Goal: Navigation & Orientation: Find specific page/section

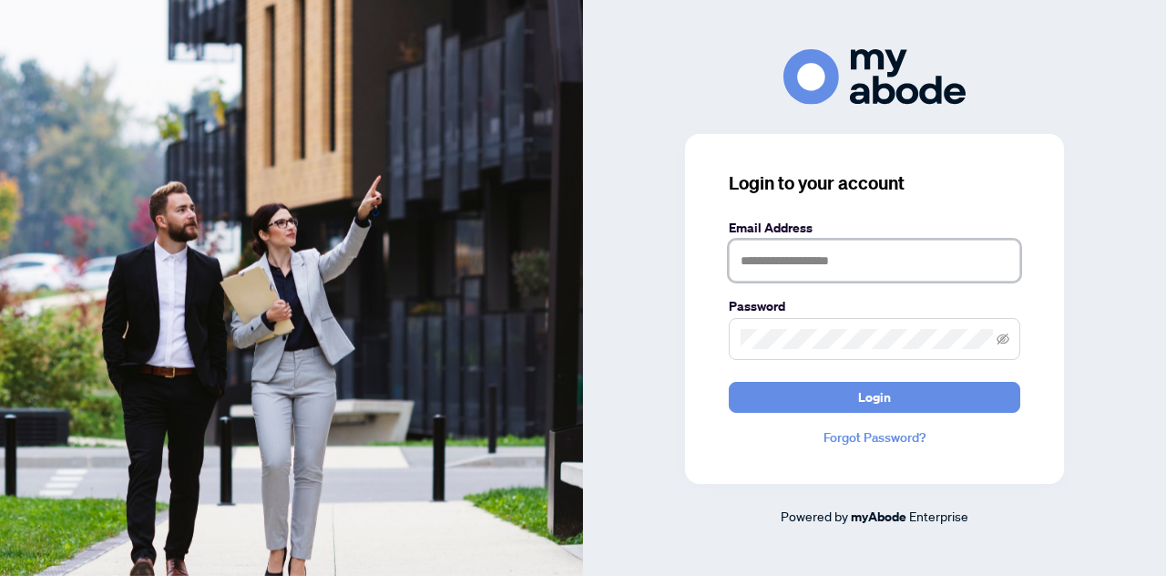
click at [787, 264] on input "text" at bounding box center [875, 261] width 292 height 42
type input "**********"
click at [1005, 333] on icon "eye-invisible" at bounding box center [1003, 339] width 13 height 13
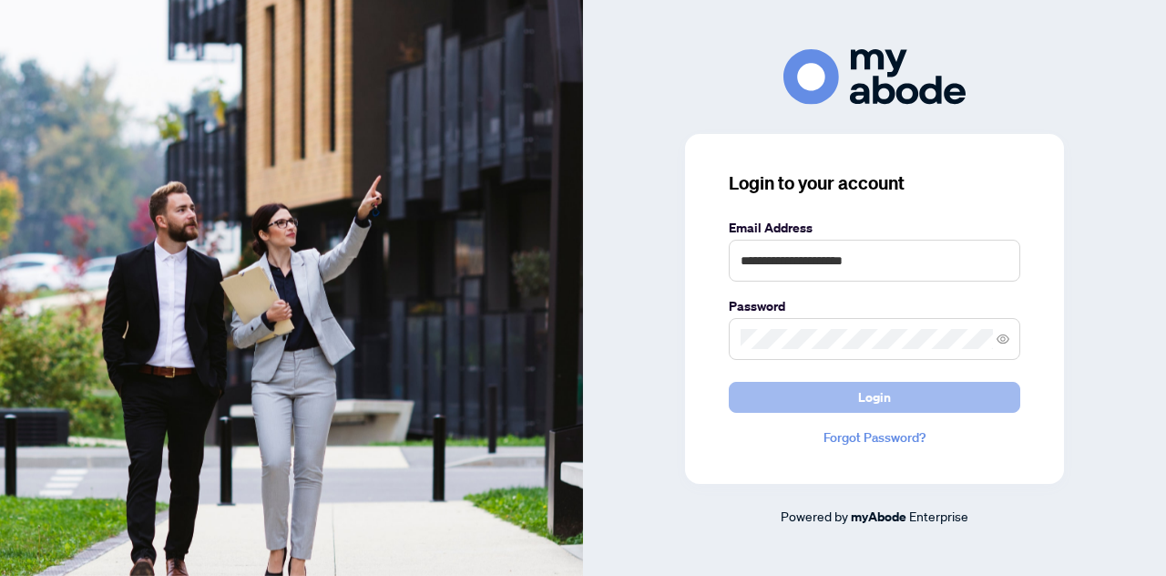
click at [886, 398] on span "Login" at bounding box center [874, 397] width 33 height 29
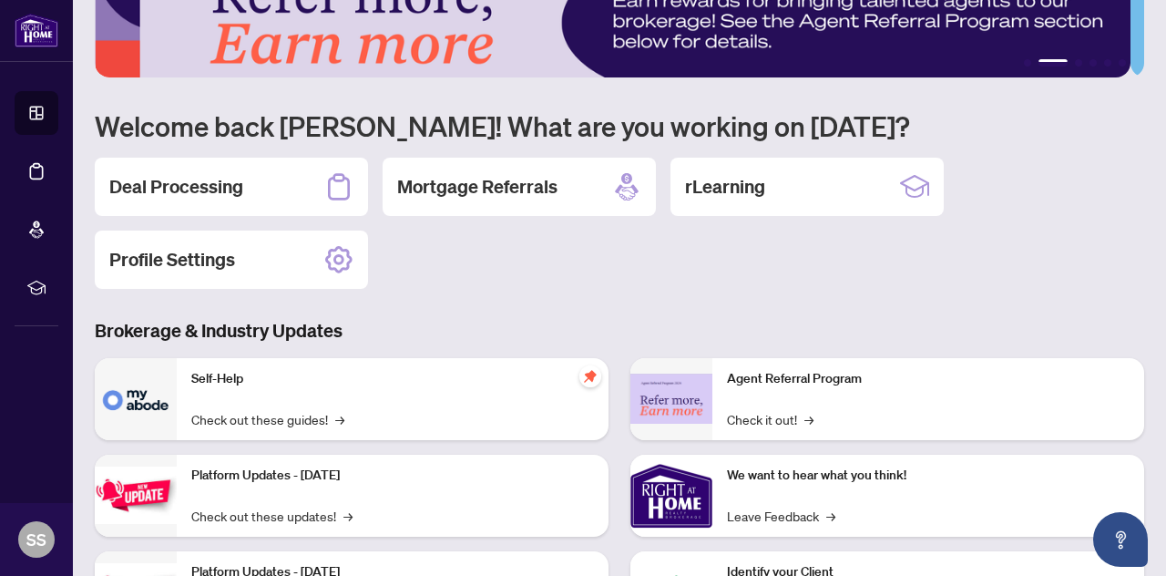
scroll to position [56, 0]
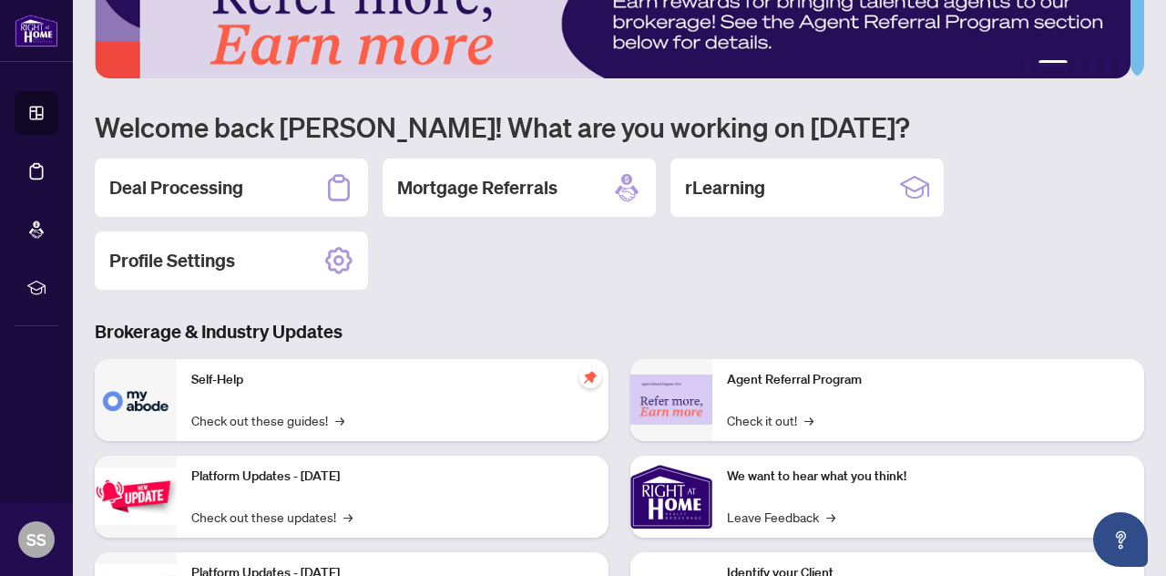
click at [942, 426] on div "Agent Referral Program Check it out! →" at bounding box center [929, 400] width 432 height 82
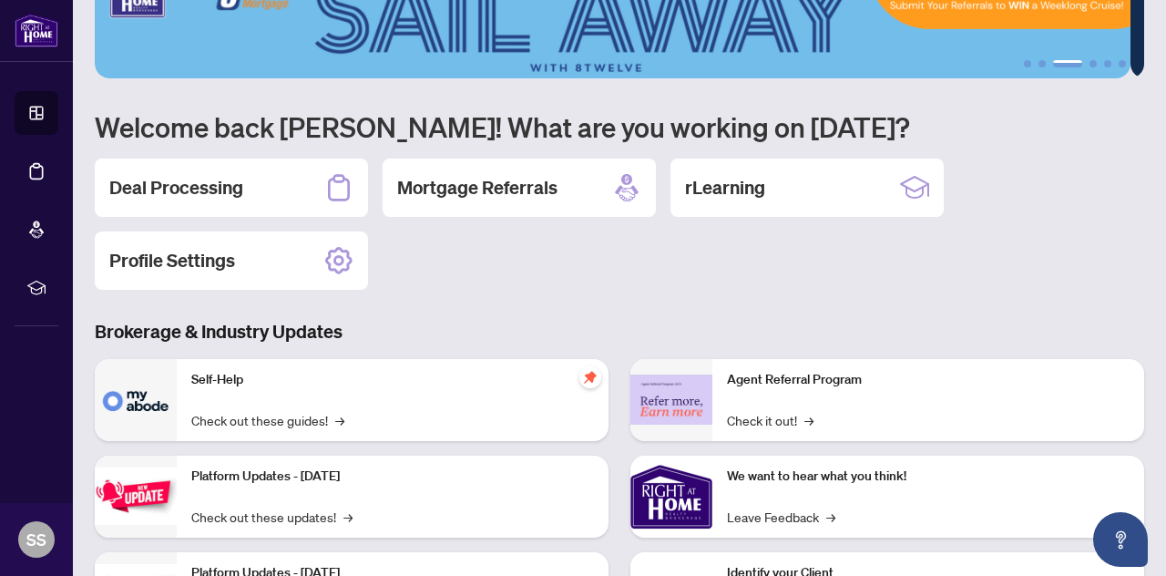
click at [234, 405] on div "Self-Help Check out these guides! →" at bounding box center [393, 400] width 432 height 82
click at [184, 189] on h2 "Deal Processing" at bounding box center [176, 188] width 134 height 26
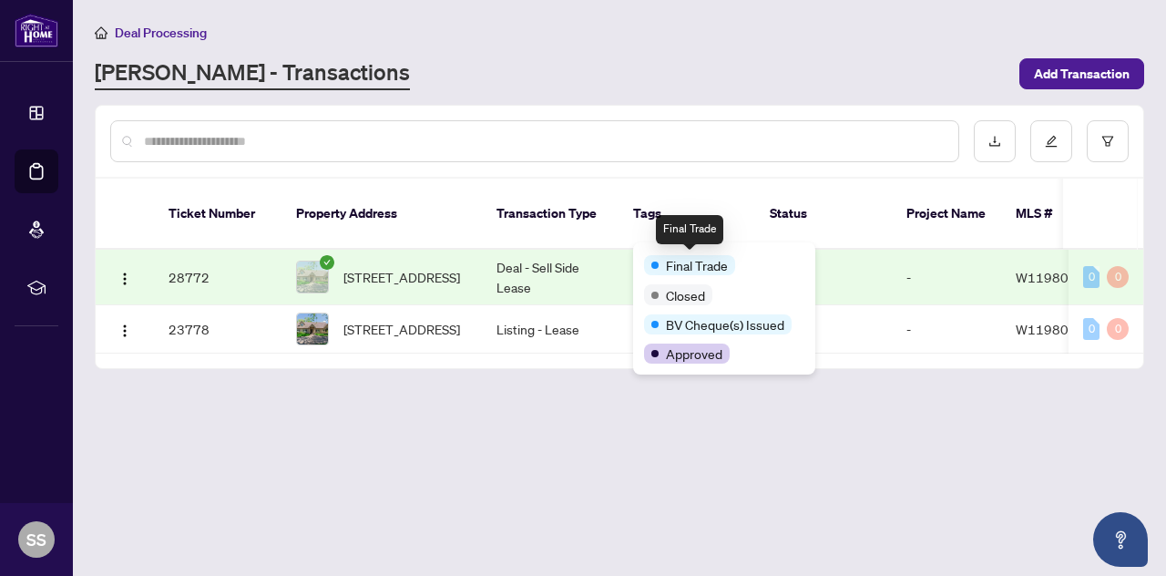
click at [657, 256] on div "Final Trade" at bounding box center [689, 265] width 91 height 20
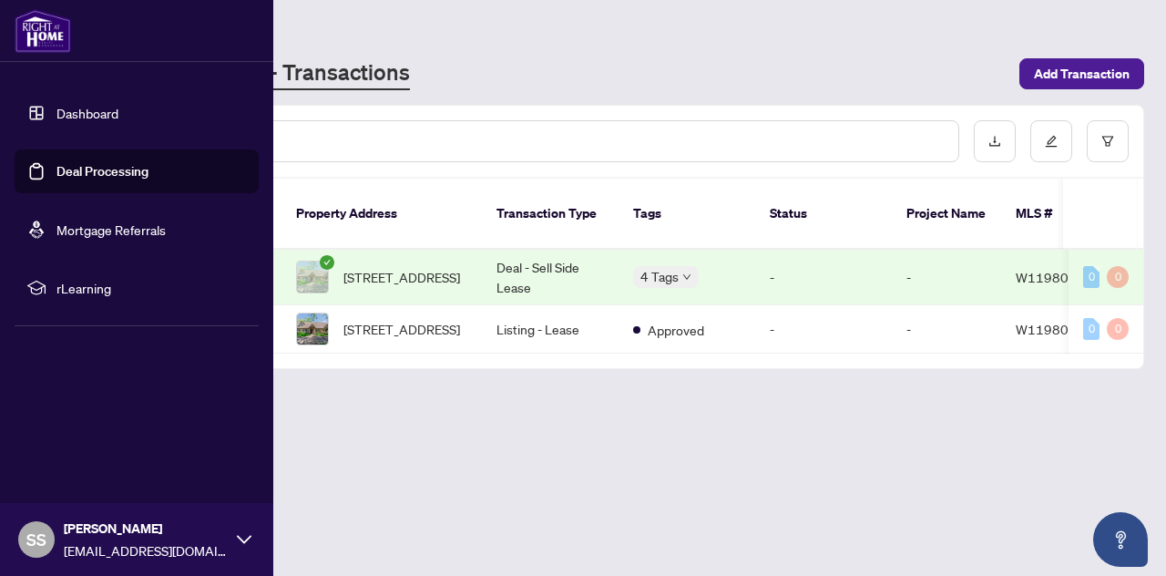
click at [83, 112] on link "Dashboard" at bounding box center [87, 113] width 62 height 16
